Goal: Transaction & Acquisition: Book appointment/travel/reservation

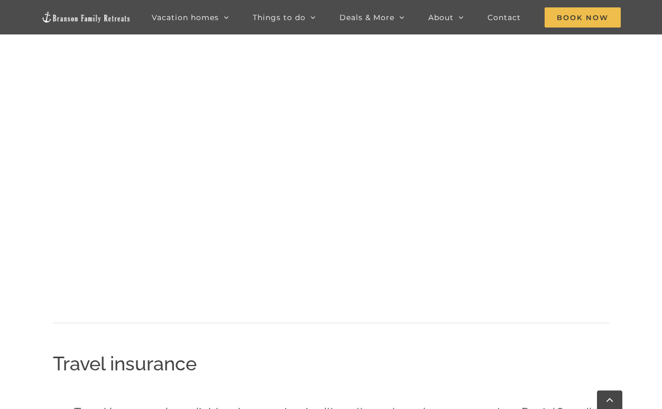
scroll to position [1113, 0]
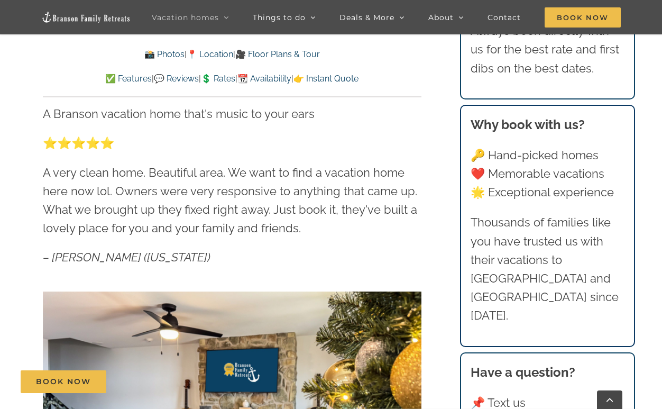
scroll to position [472, 0]
click at [63, 382] on span "Book Now" at bounding box center [63, 381] width 55 height 9
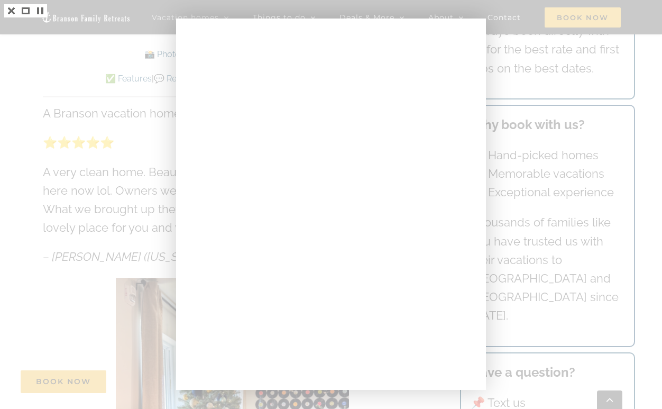
click at [154, 167] on div at bounding box center [331, 204] width 662 height 409
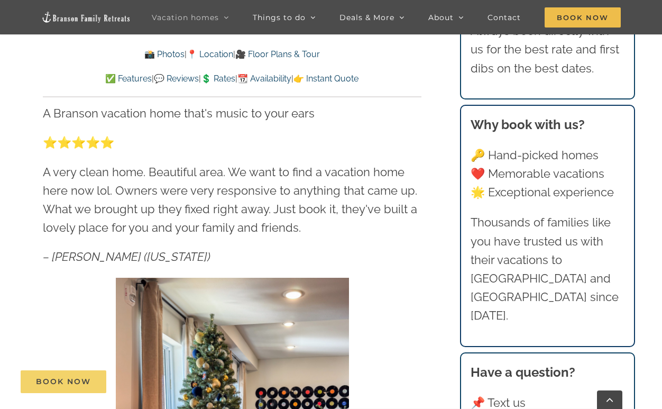
click at [49, 381] on span "Book Now" at bounding box center [63, 381] width 55 height 9
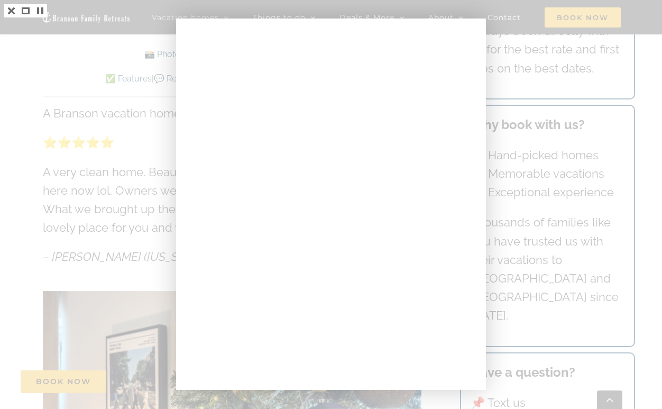
click at [108, 186] on div at bounding box center [331, 204] width 662 height 409
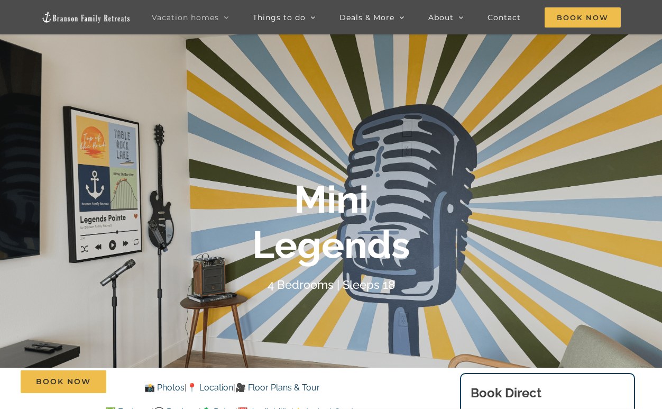
scroll to position [71, 0]
click at [76, 383] on span "Book Now" at bounding box center [63, 381] width 55 height 9
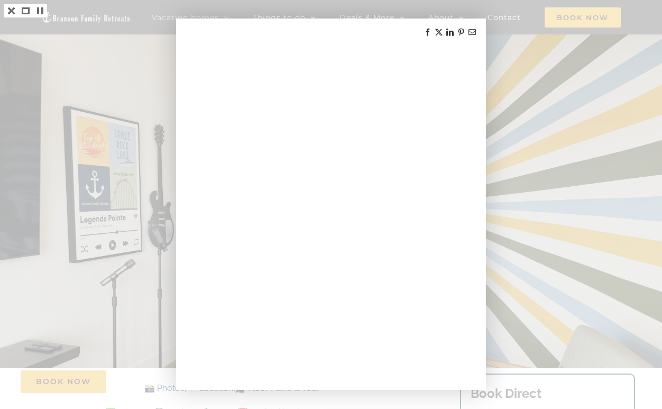
drag, startPoint x: 174, startPoint y: 273, endPoint x: 108, endPoint y: 153, distance: 136.7
click at [108, 153] on div at bounding box center [331, 204] width 662 height 409
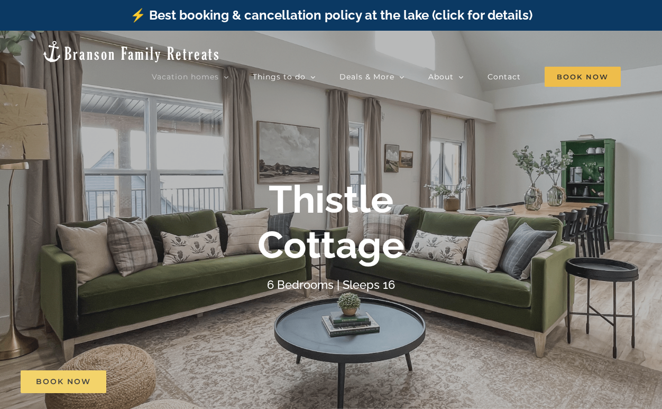
click at [71, 385] on span "Book Now" at bounding box center [63, 381] width 55 height 9
click at [496, 17] on link "⚡️ Best booking & cancellation policy at the lake (click for details)" at bounding box center [331, 14] width 402 height 15
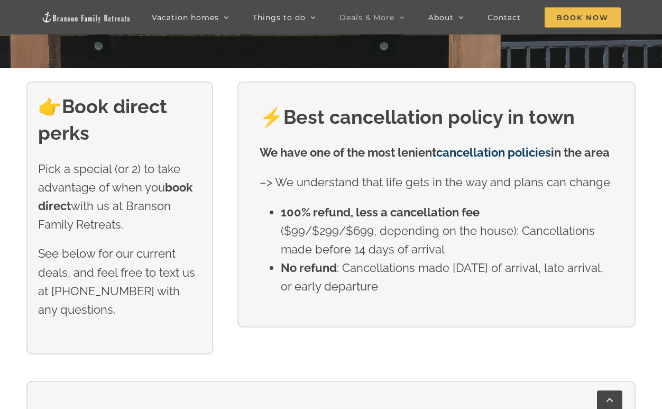
scroll to position [344, 0]
